Goal: Task Accomplishment & Management: Use online tool/utility

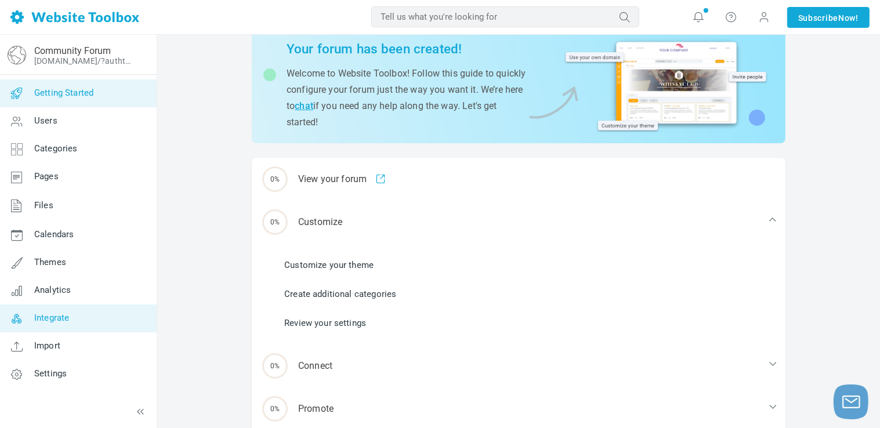
scroll to position [58, 0]
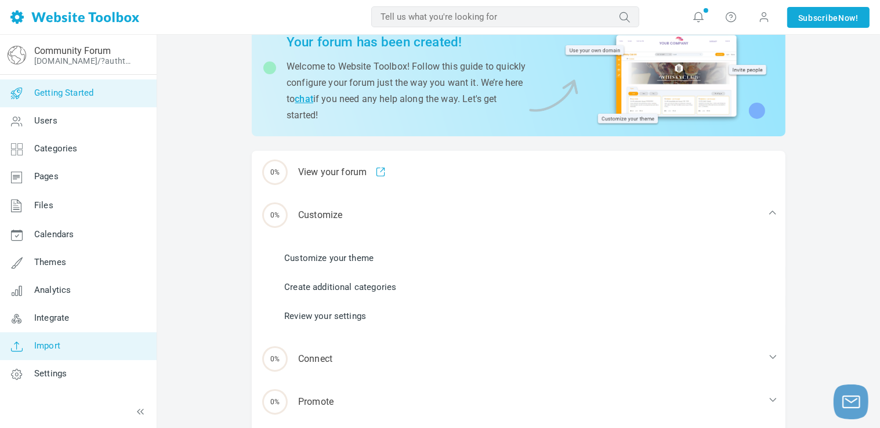
click at [40, 340] on link "Import" at bounding box center [77, 346] width 157 height 28
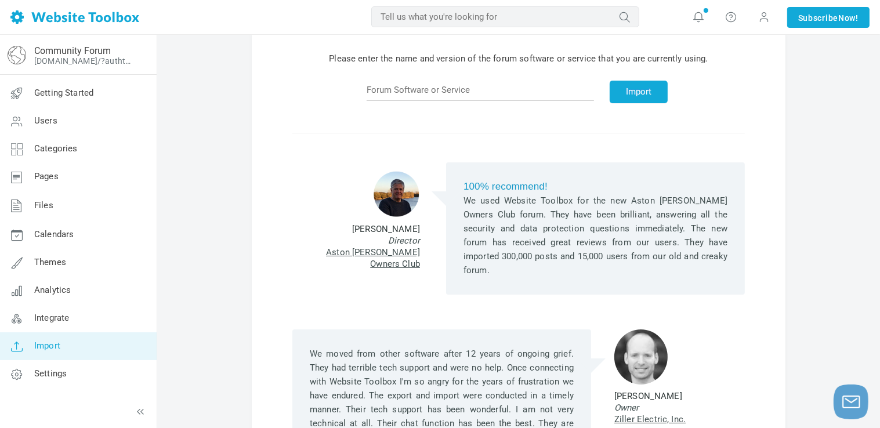
scroll to position [58, 0]
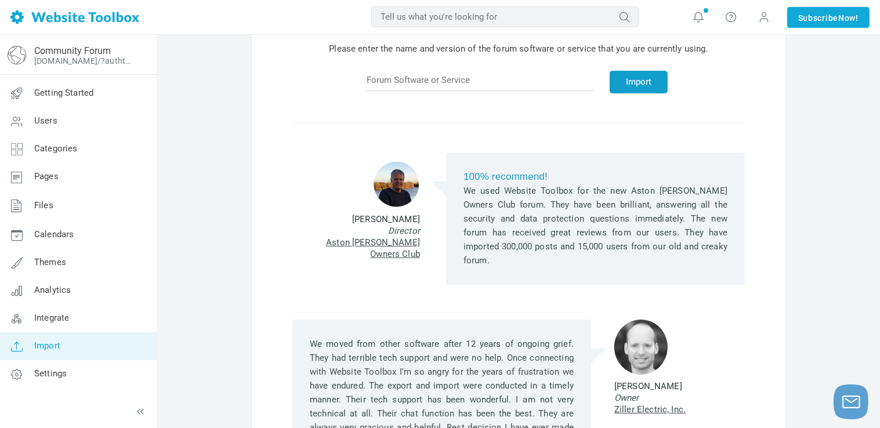
click at [618, 76] on button "Import" at bounding box center [639, 82] width 58 height 23
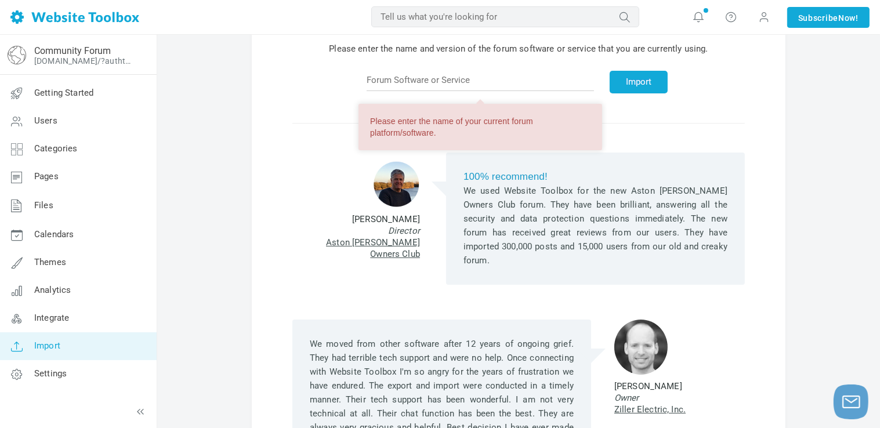
click at [672, 151] on div "100% recommend! We used Website Toolbox for the new Aston [PERSON_NAME] Owners …" at bounding box center [518, 204] width 452 height 162
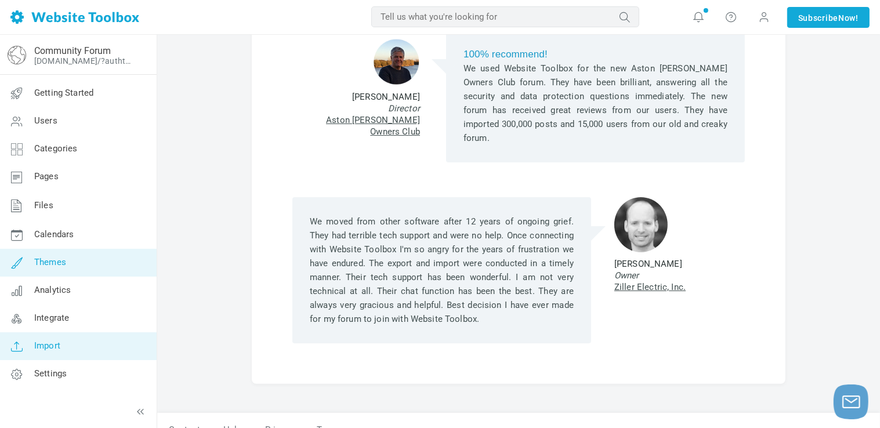
scroll to position [184, 0]
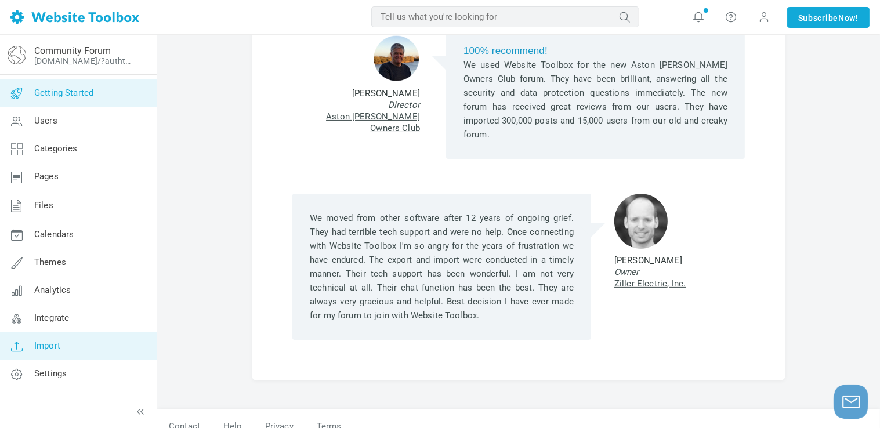
click at [56, 84] on link "Getting Started" at bounding box center [77, 93] width 157 height 28
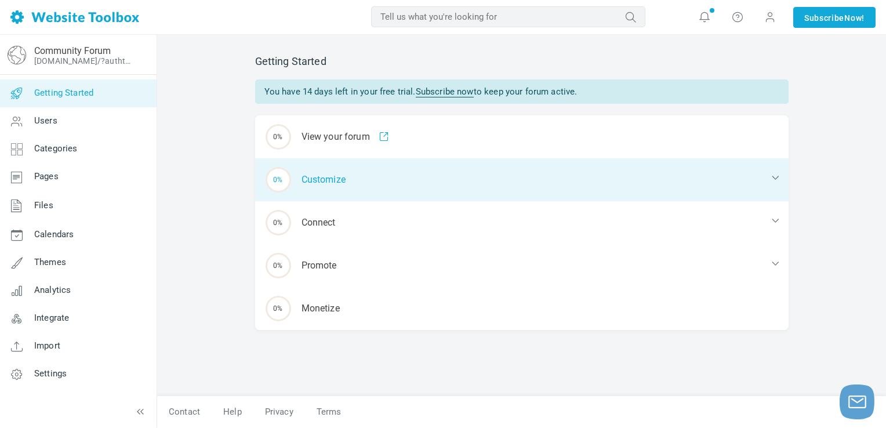
click at [321, 197] on div "0% Customize" at bounding box center [522, 179] width 534 height 43
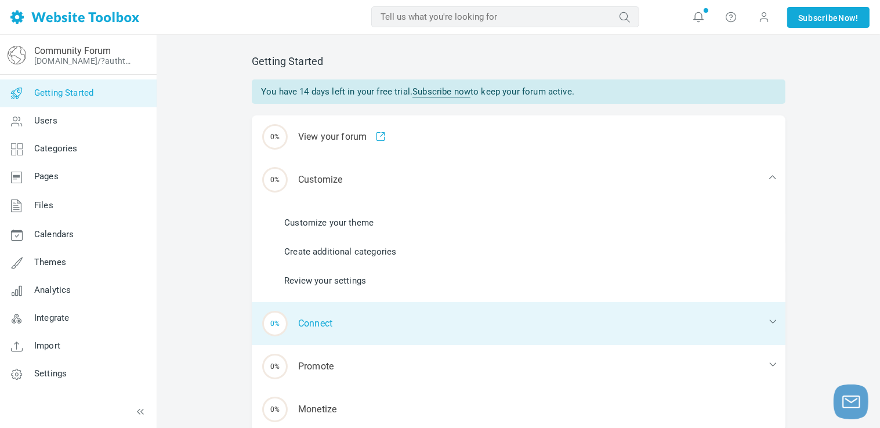
click at [324, 328] on div "0% Connect" at bounding box center [519, 323] width 534 height 43
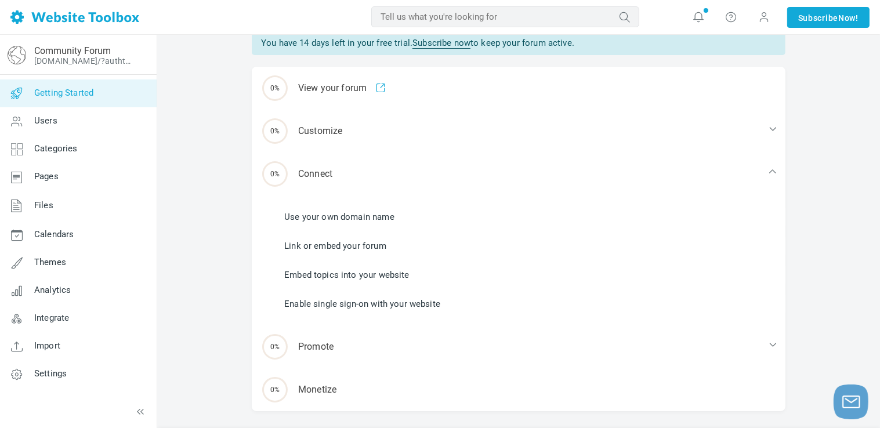
scroll to position [58, 0]
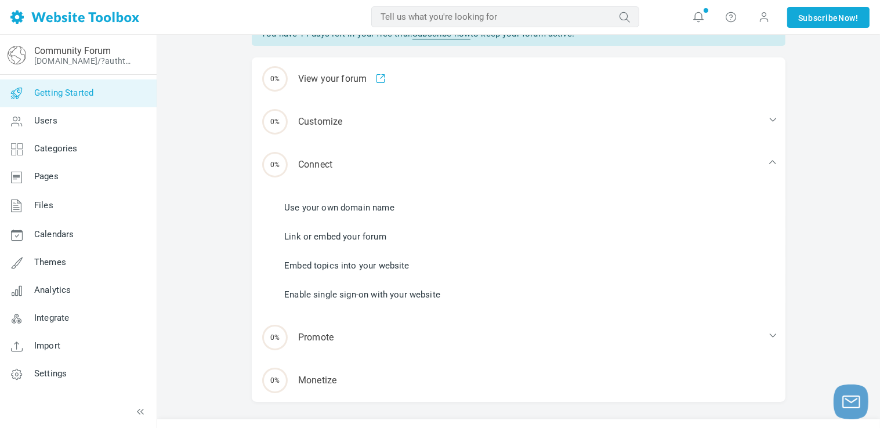
click at [319, 334] on div "0% Promote" at bounding box center [519, 337] width 534 height 43
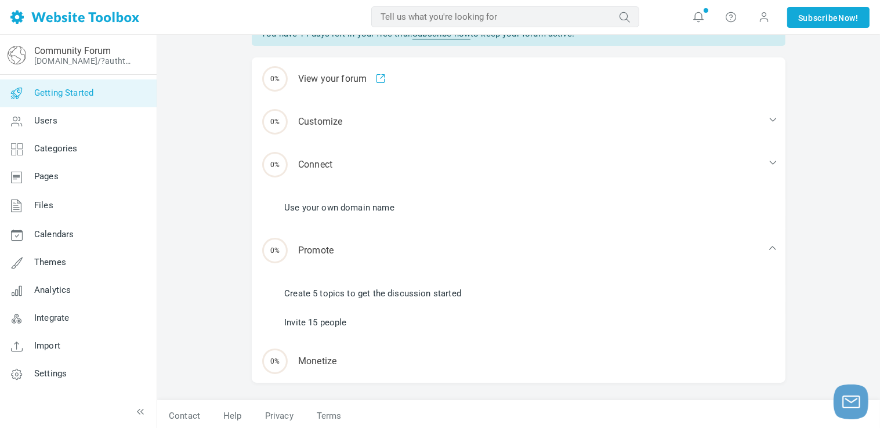
scroll to position [52, 0]
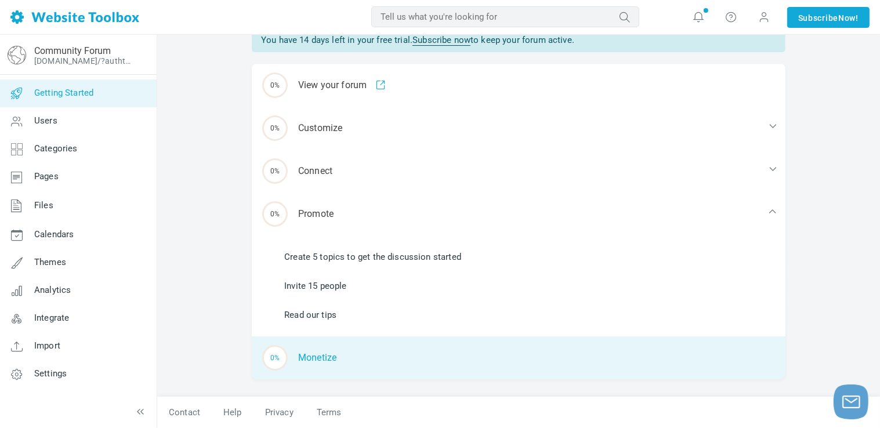
click at [335, 356] on div "0% Monetize" at bounding box center [519, 357] width 534 height 43
